Goal: Task Accomplishment & Management: Manage account settings

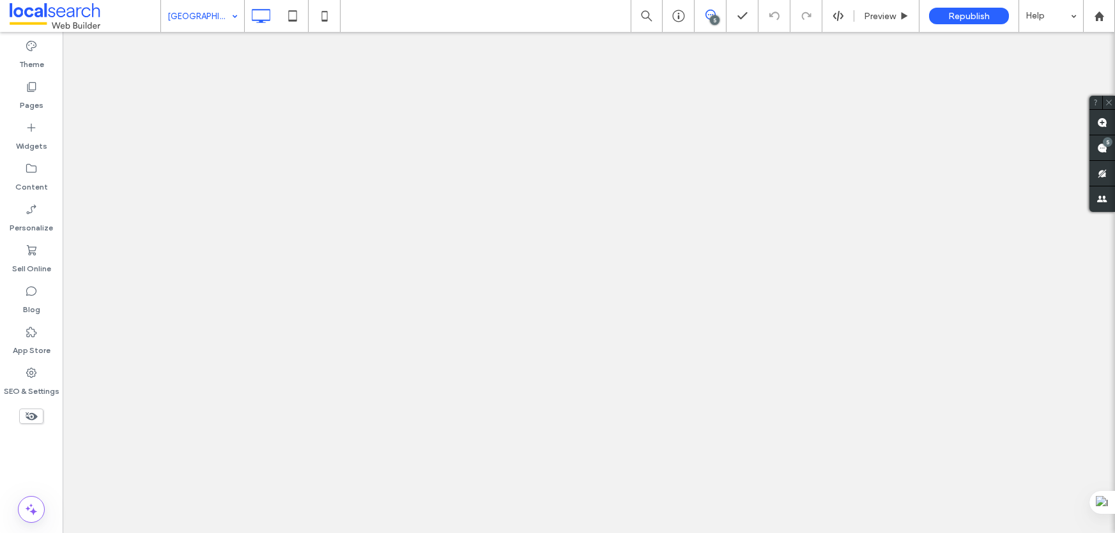
click at [231, 13] on div "[GEOGRAPHIC_DATA]" at bounding box center [202, 16] width 83 height 32
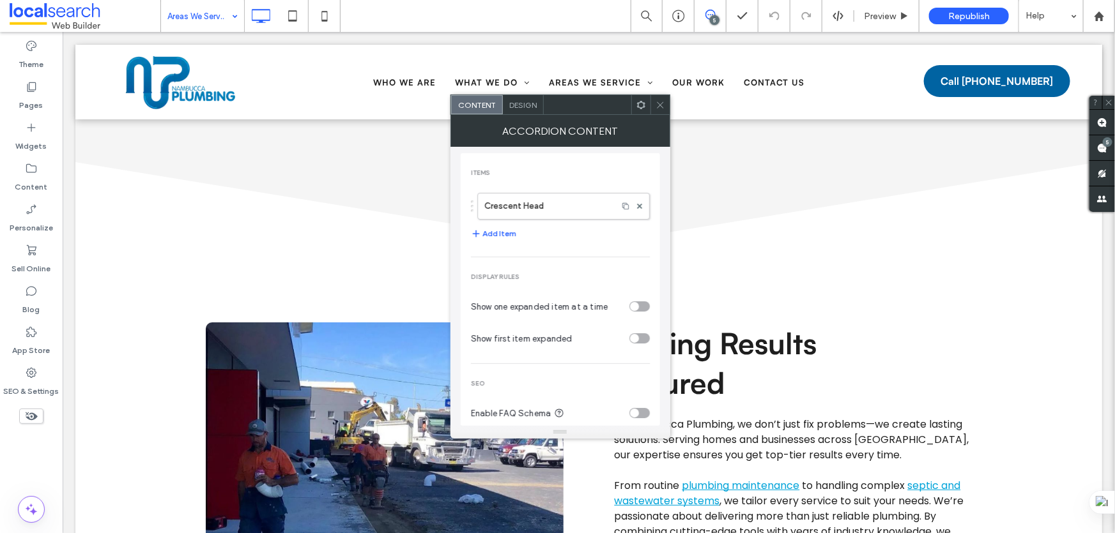
click at [654, 111] on div at bounding box center [659, 104] width 19 height 19
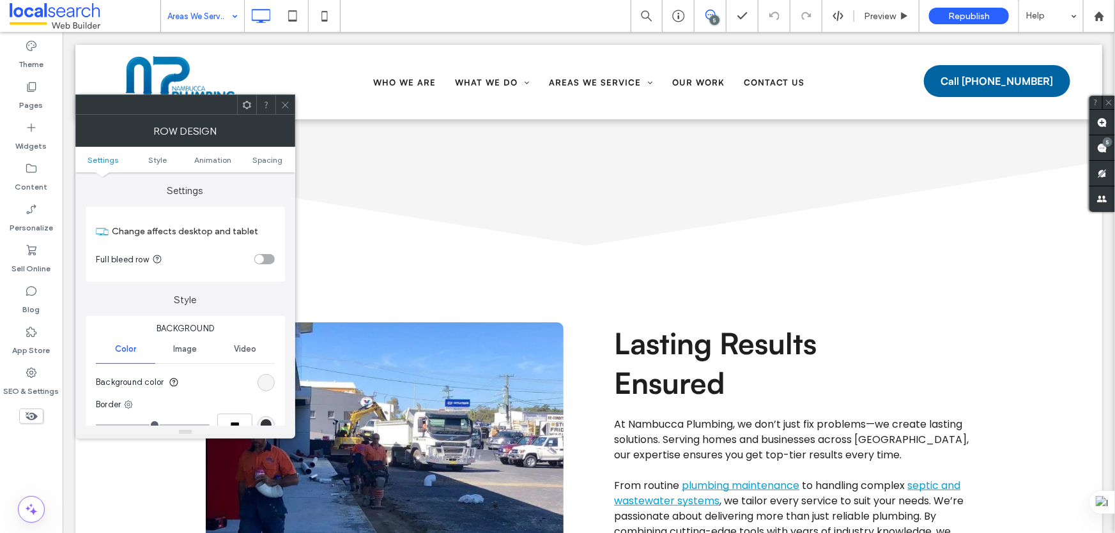
click at [284, 107] on icon at bounding box center [285, 105] width 10 height 10
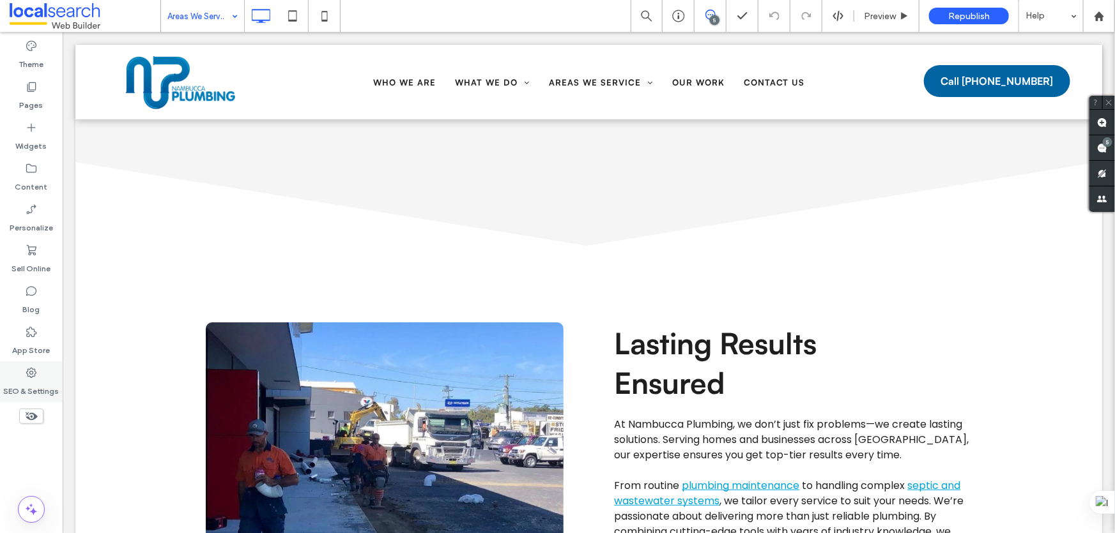
click at [45, 376] on div "SEO & Settings" at bounding box center [31, 382] width 63 height 41
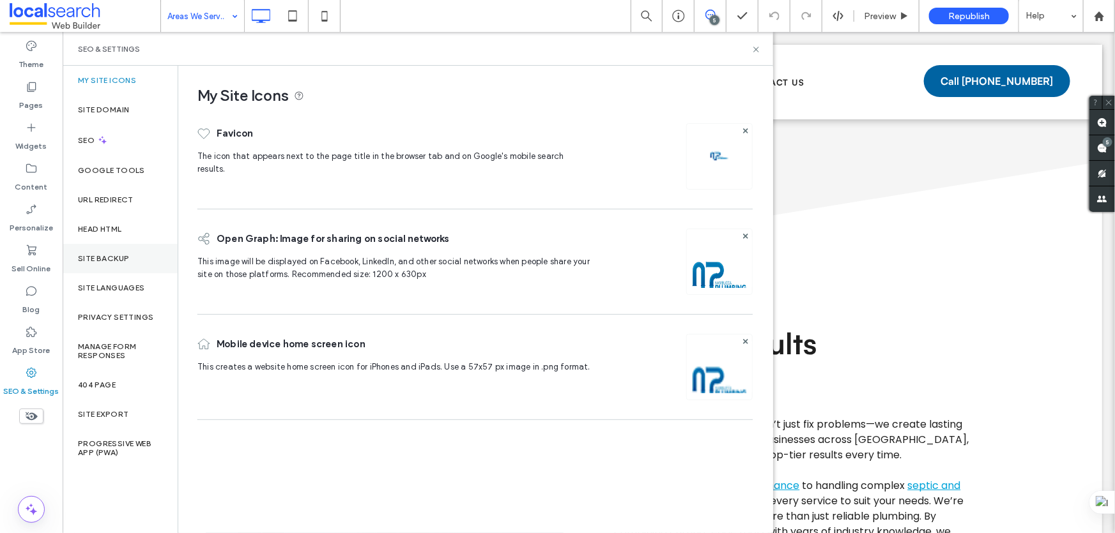
click at [127, 272] on div "Site Backup" at bounding box center [120, 258] width 115 height 29
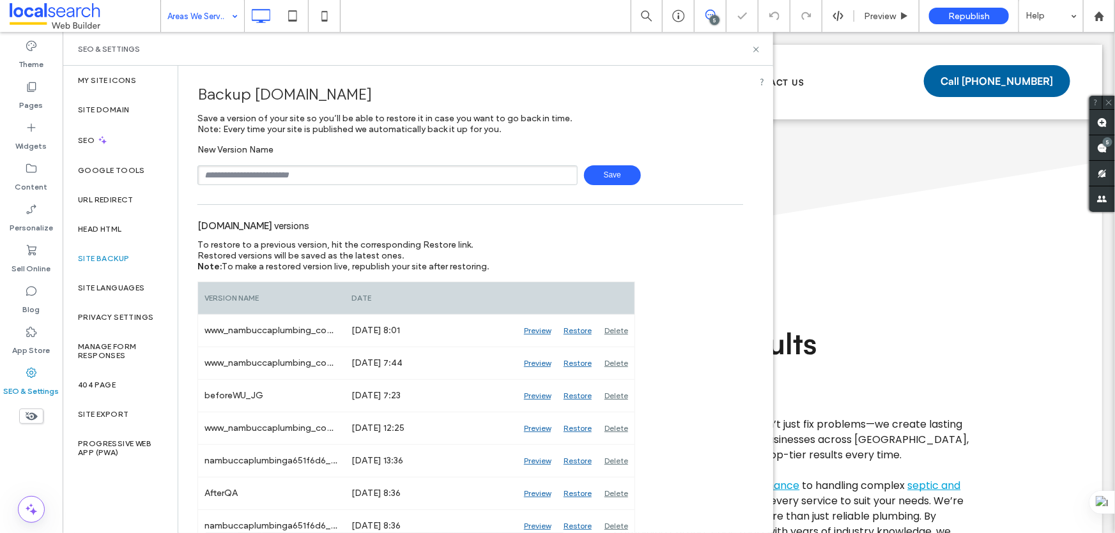
click at [263, 179] on input "text" at bounding box center [387, 175] width 380 height 20
type input "**********"
click at [585, 172] on span "Save" at bounding box center [612, 175] width 57 height 20
click at [757, 49] on icon at bounding box center [756, 50] width 10 height 10
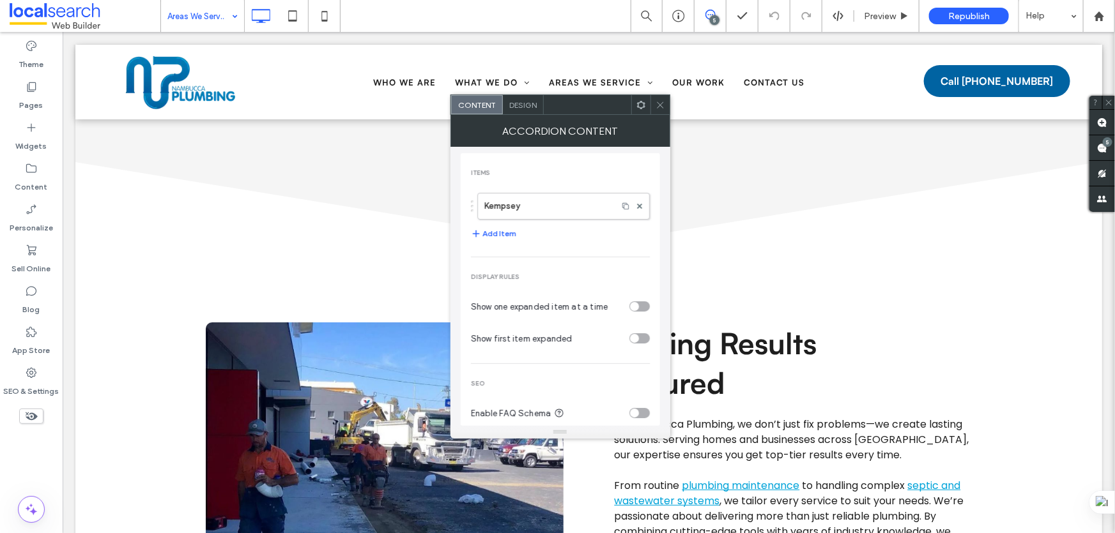
click at [662, 104] on icon at bounding box center [661, 105] width 10 height 10
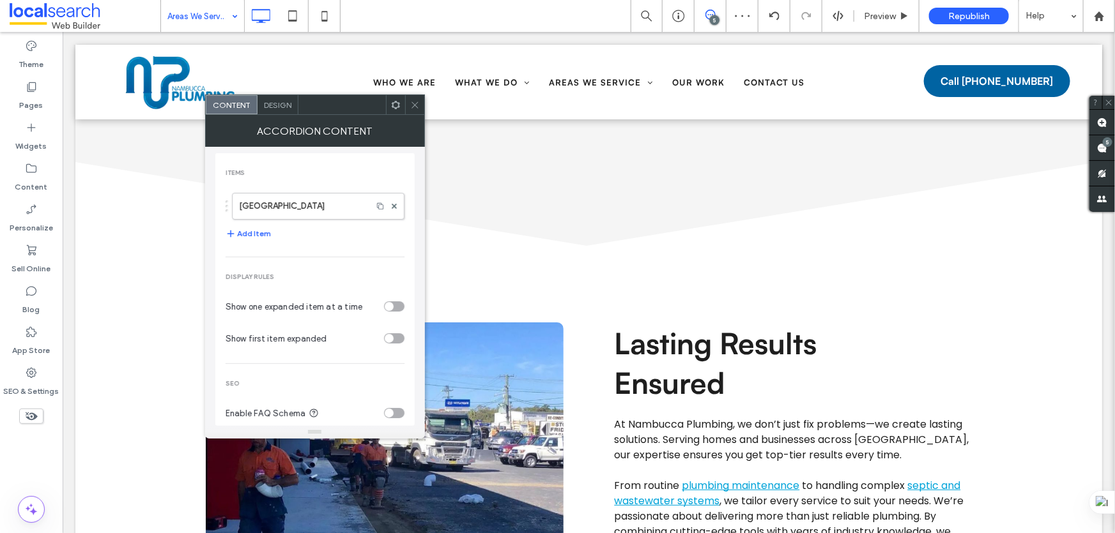
click at [418, 98] on span at bounding box center [415, 104] width 10 height 19
click at [408, 100] on div at bounding box center [414, 104] width 19 height 19
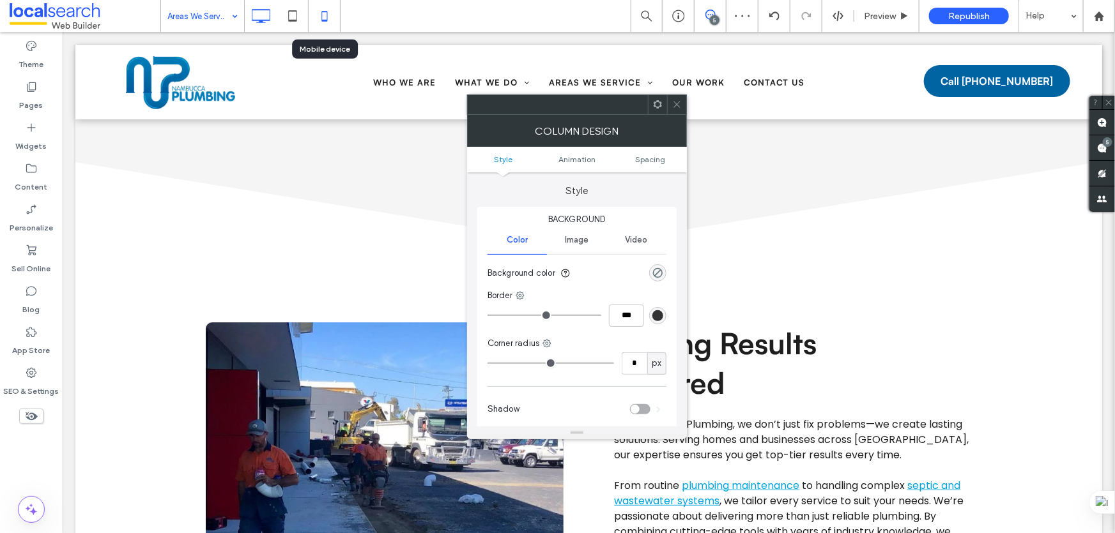
click at [336, 14] on icon at bounding box center [325, 16] width 26 height 26
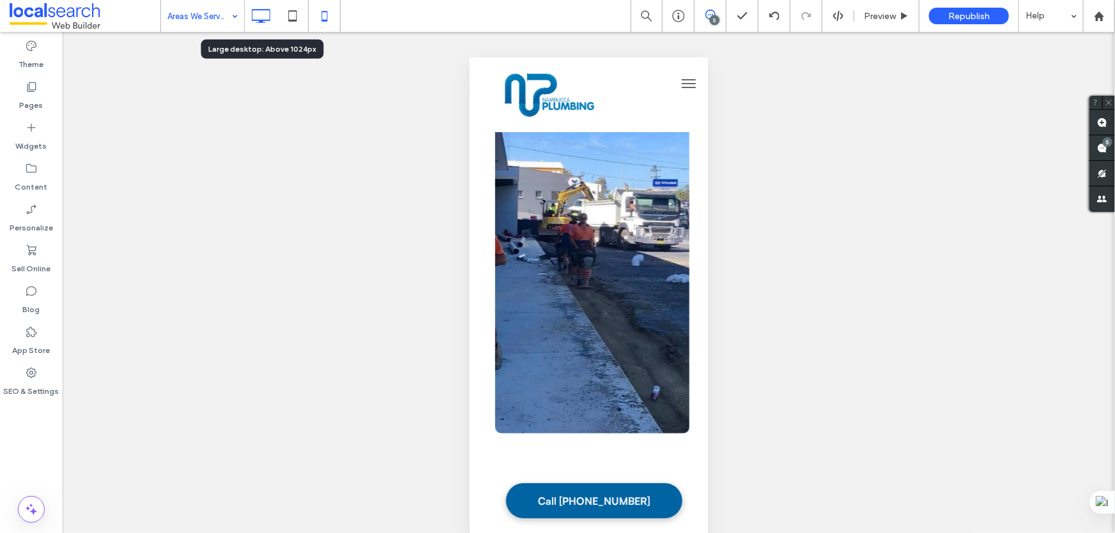
click at [265, 12] on icon at bounding box center [261, 16] width 26 height 26
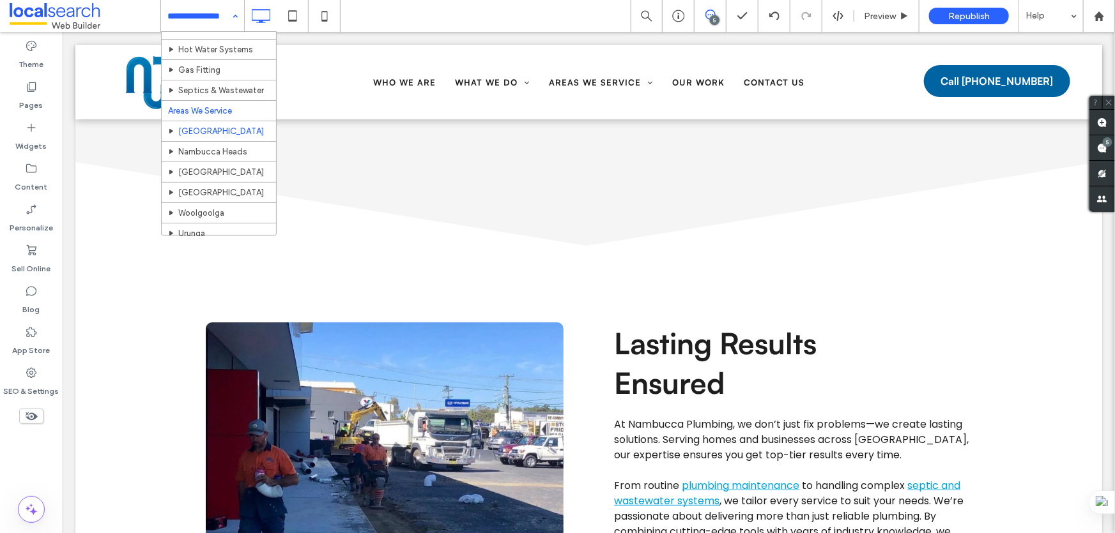
scroll to position [116, 0]
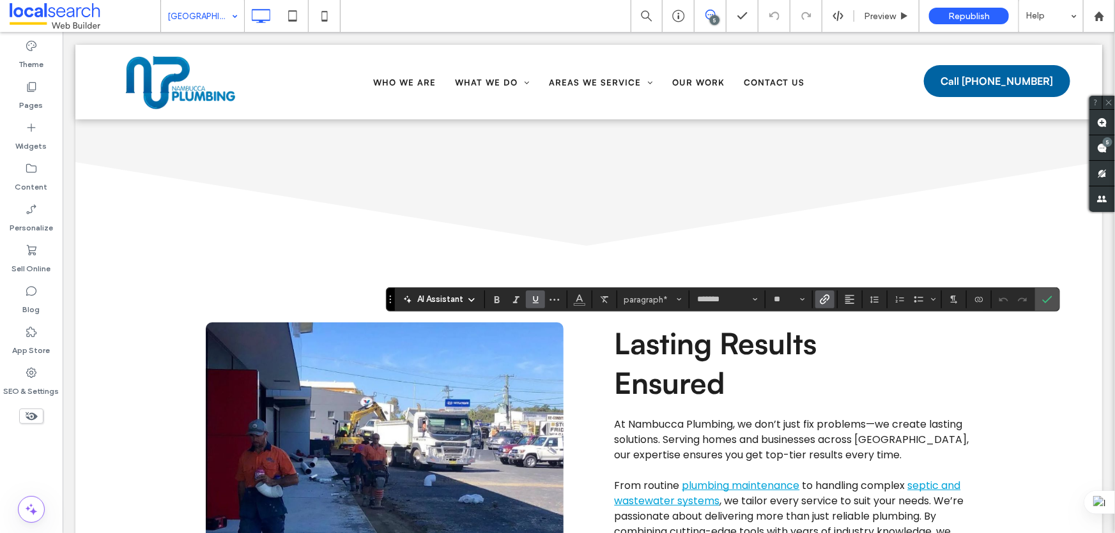
click at [820, 304] on icon "Link" at bounding box center [825, 300] width 10 height 10
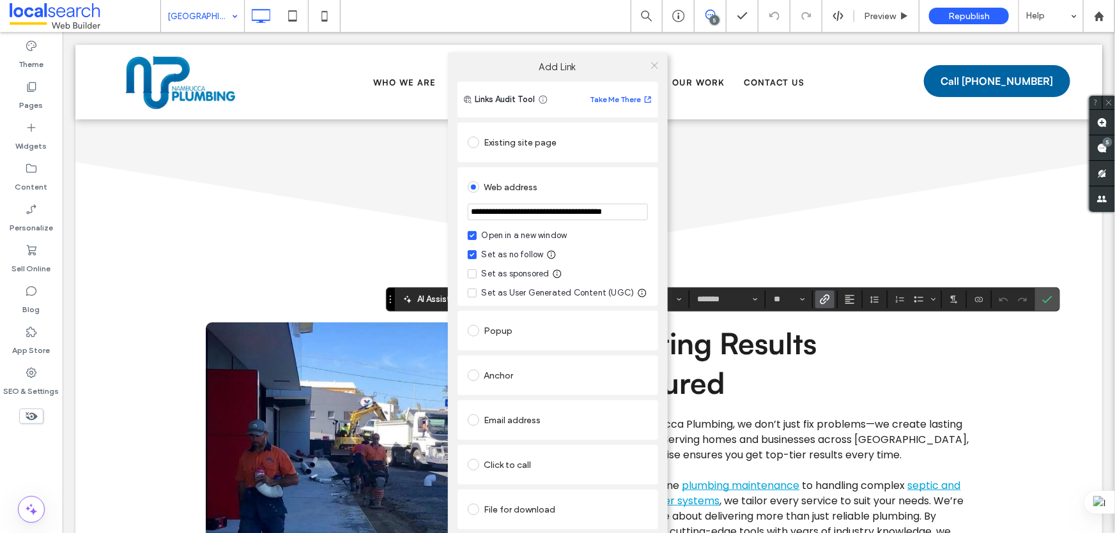
click at [652, 65] on icon at bounding box center [655, 66] width 10 height 10
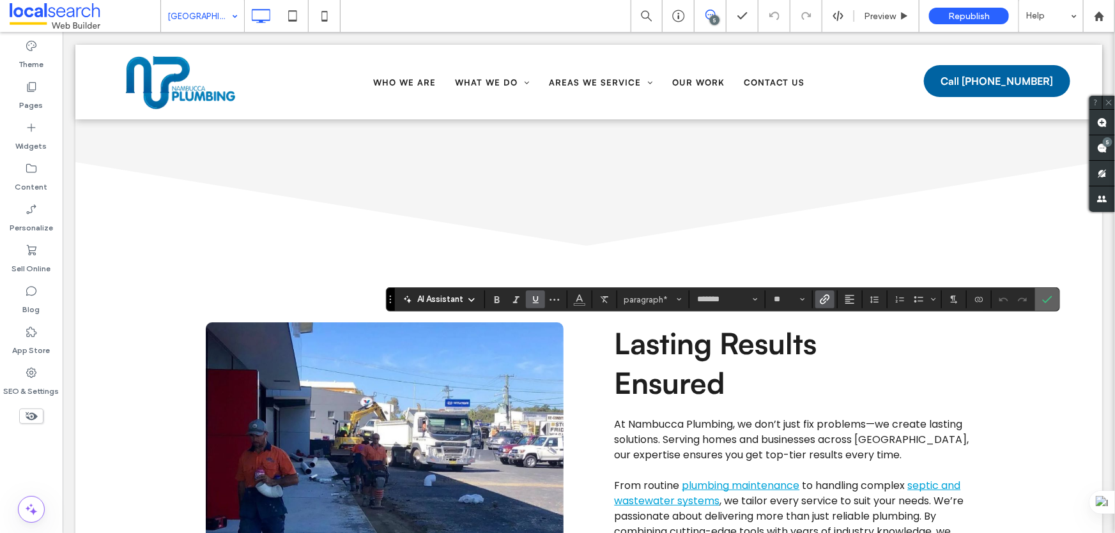
click at [1050, 306] on span "Confirm" at bounding box center [1047, 300] width 10 height 22
